Goal: Obtain resource: Download file/media

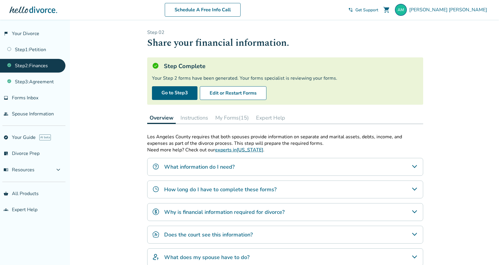
click at [227, 118] on button "My Forms (15)" at bounding box center [232, 118] width 38 height 12
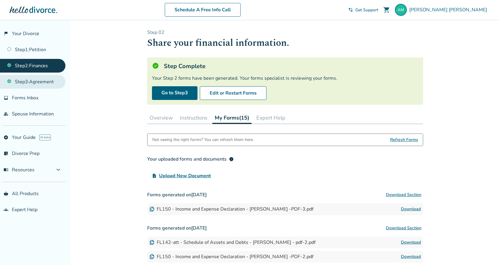
click at [31, 83] on link "Step 3 : Agreement" at bounding box center [32, 82] width 65 height 14
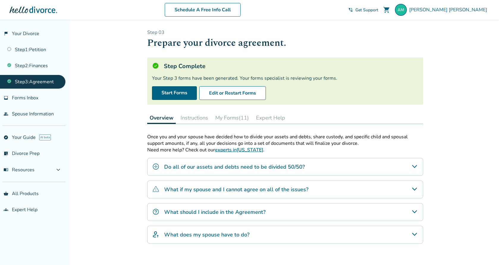
click at [234, 117] on button "My Forms (11)" at bounding box center [232, 118] width 38 height 12
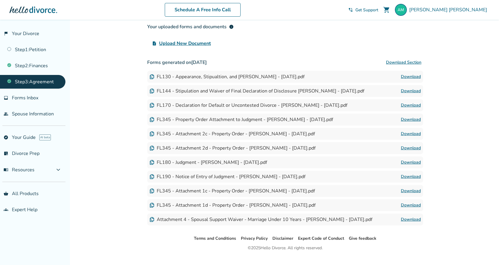
scroll to position [119, 0]
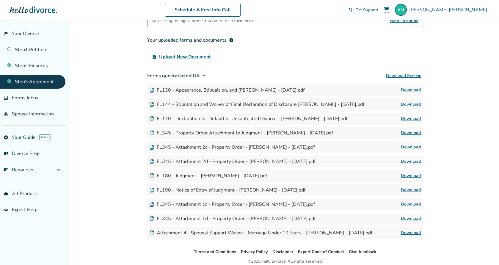
click at [412, 89] on link "Download" at bounding box center [411, 90] width 20 height 7
click at [416, 104] on link "Download" at bounding box center [411, 104] width 20 height 7
click at [411, 116] on link "Download" at bounding box center [411, 118] width 20 height 7
click at [407, 132] on link "Download" at bounding box center [411, 132] width 20 height 7
click at [410, 146] on link "Download" at bounding box center [411, 147] width 20 height 7
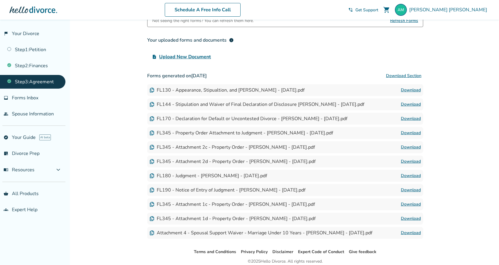
click at [406, 160] on link "Download" at bounding box center [411, 161] width 20 height 7
click at [411, 176] on link "Download" at bounding box center [411, 175] width 20 height 7
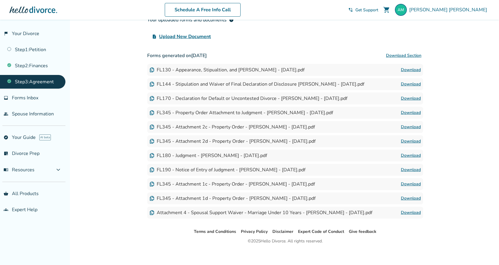
scroll to position [149, 0]
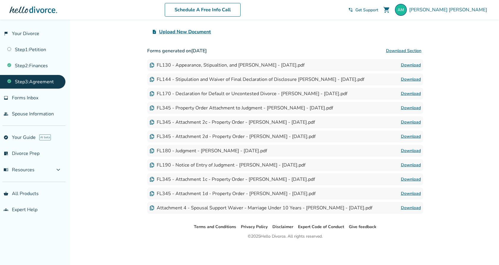
click at [413, 162] on link "Download" at bounding box center [411, 165] width 20 height 7
click at [404, 176] on link "Download" at bounding box center [411, 179] width 20 height 7
click at [417, 190] on link "Download" at bounding box center [411, 193] width 20 height 7
click at [413, 206] on link "Download" at bounding box center [411, 207] width 20 height 7
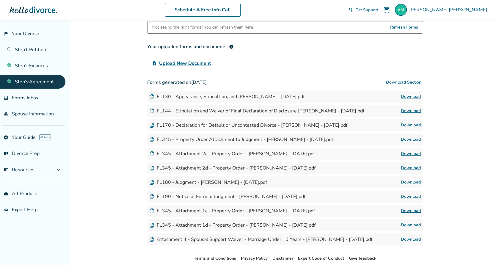
scroll to position [0, 0]
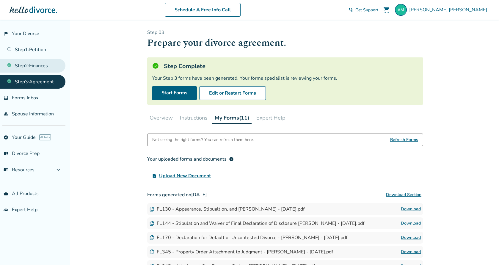
click at [23, 66] on link "Step 2 : Finances" at bounding box center [32, 66] width 65 height 14
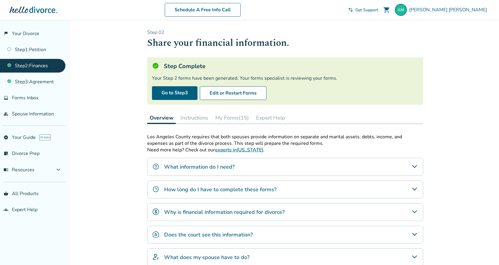
click at [229, 117] on button "My Forms (15)" at bounding box center [232, 118] width 38 height 12
